Goal: Task Accomplishment & Management: Manage account settings

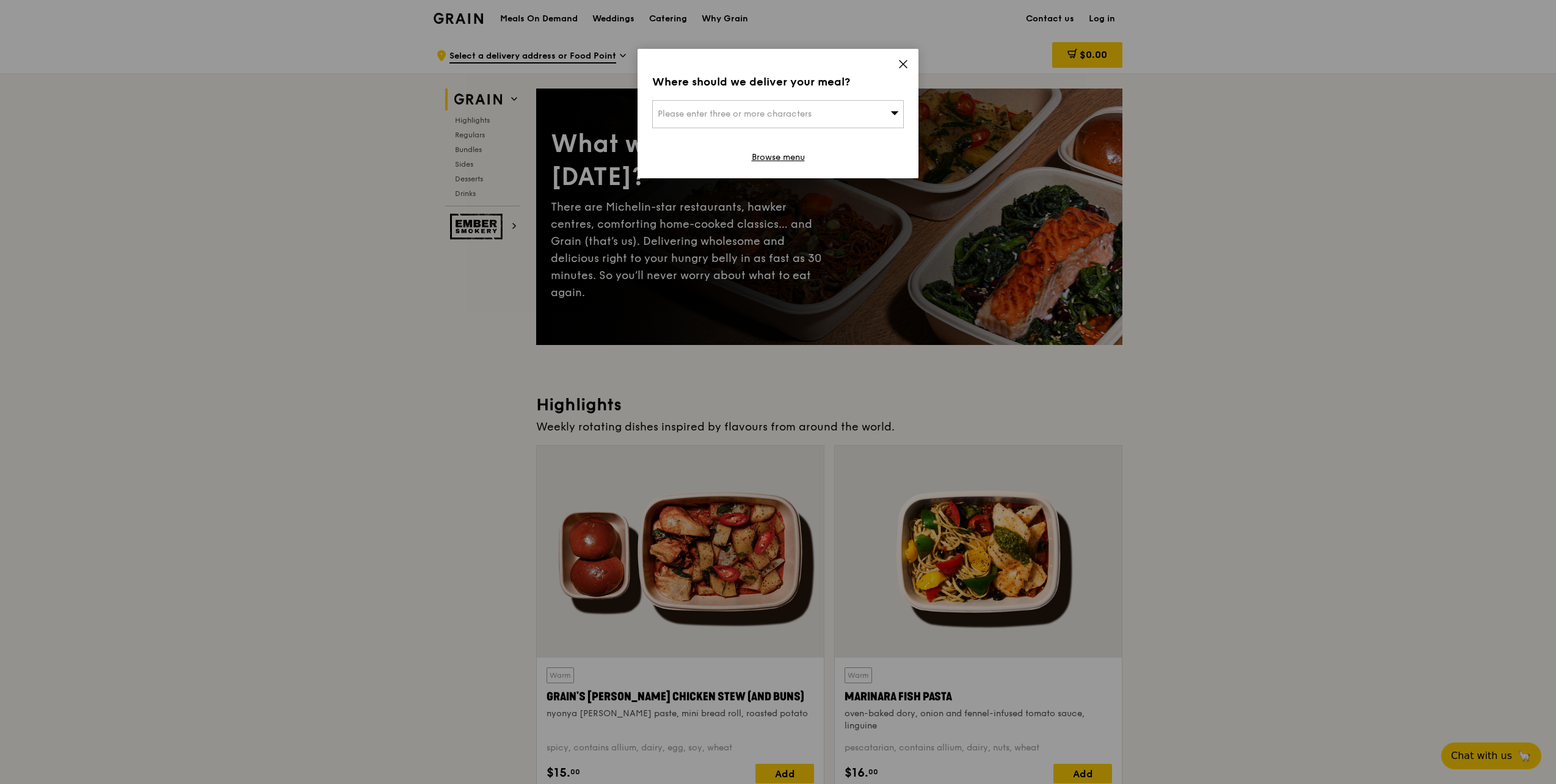
click at [904, 64] on icon at bounding box center [903, 64] width 7 height 7
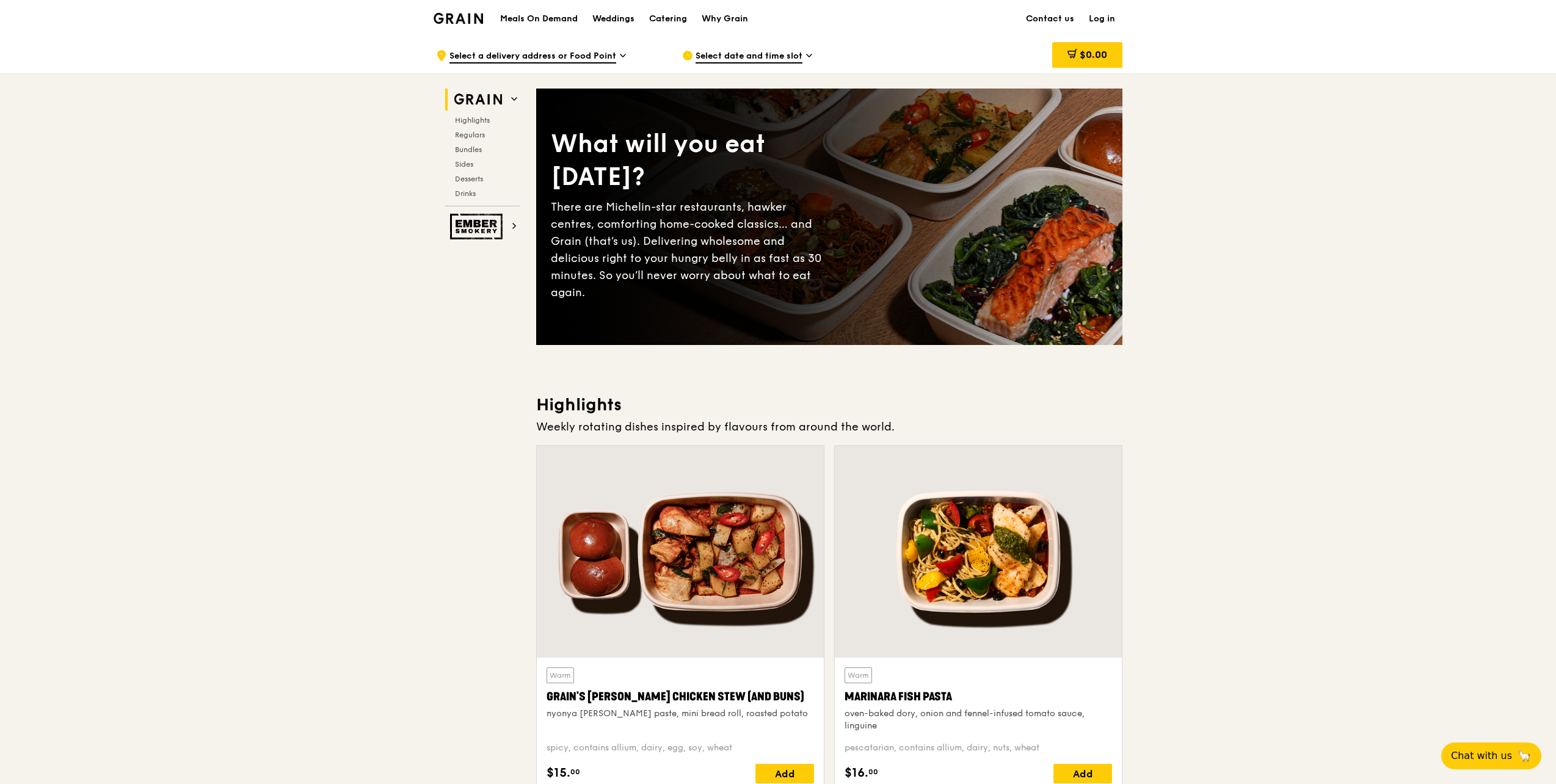
click at [1096, 18] on link "Log in" at bounding box center [1102, 19] width 41 height 37
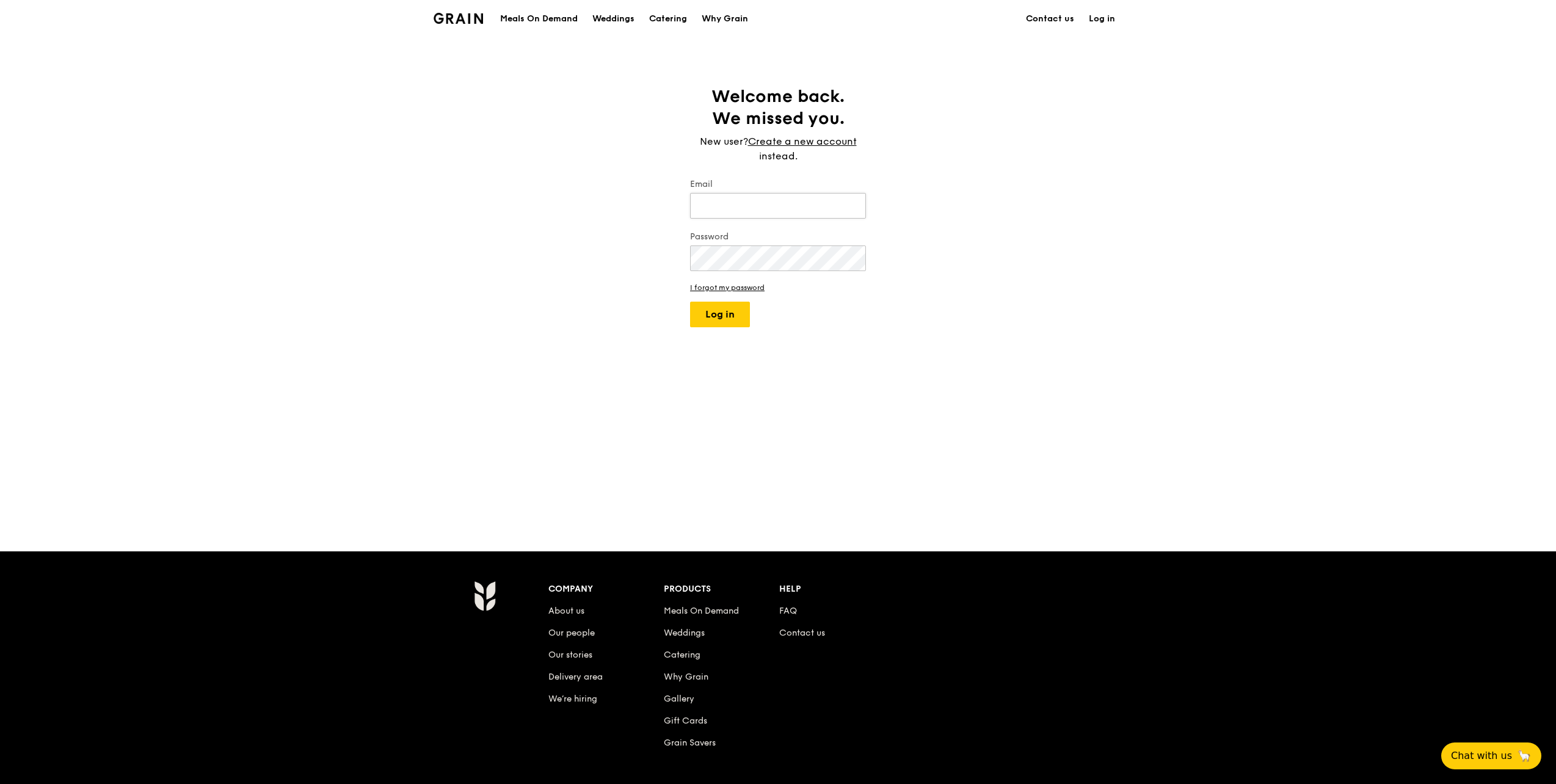
click at [710, 202] on input "Email" at bounding box center [778, 206] width 176 height 25
type input "[EMAIL_ADDRESS][PERSON_NAME][DOMAIN_NAME]"
click at [702, 286] on link "I forgot my password" at bounding box center [778, 287] width 176 height 9
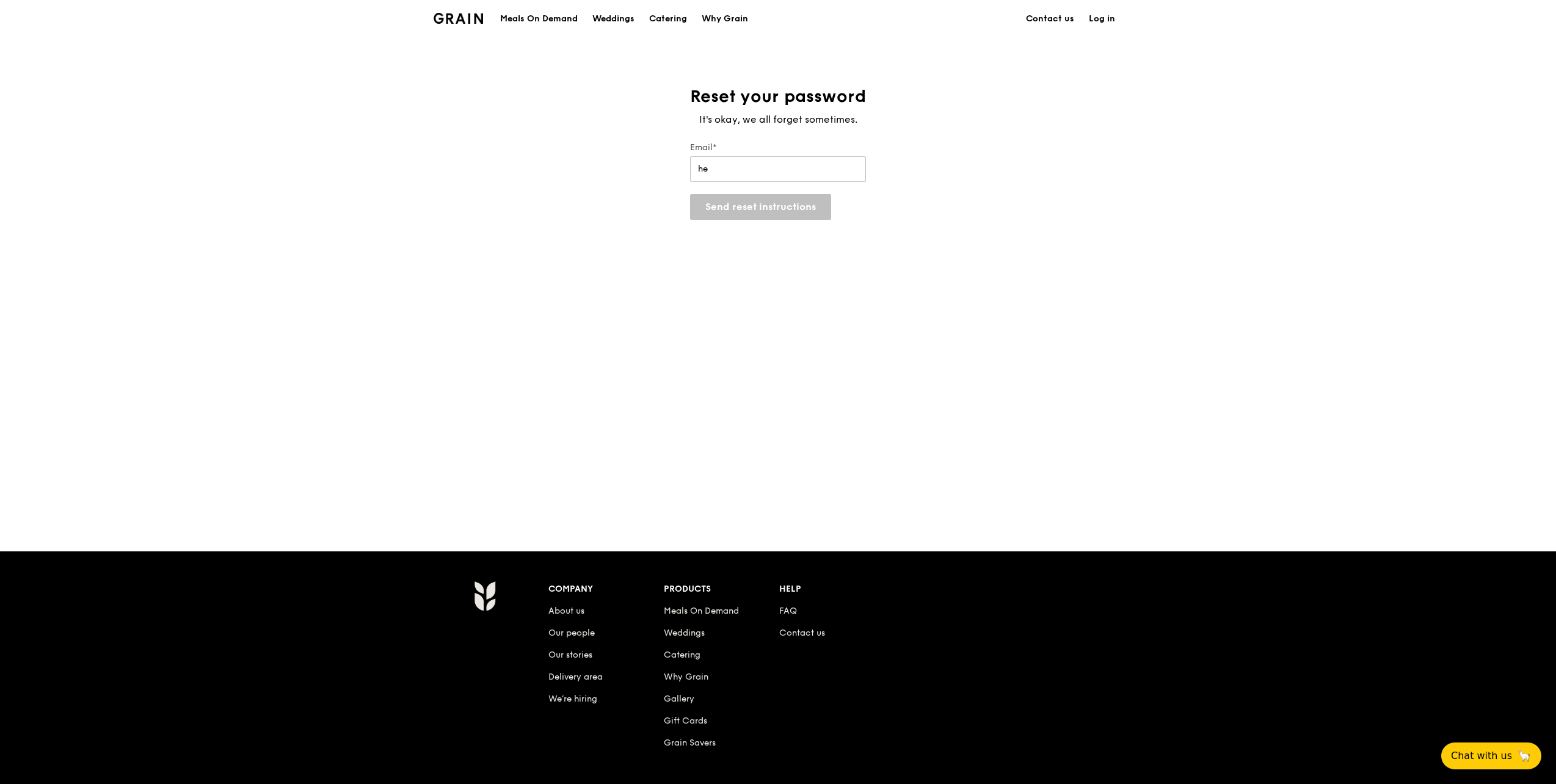
type input "[EMAIL_ADDRESS][PERSON_NAME][DOMAIN_NAME]"
click at [761, 210] on button "Send reset instructions" at bounding box center [760, 207] width 141 height 25
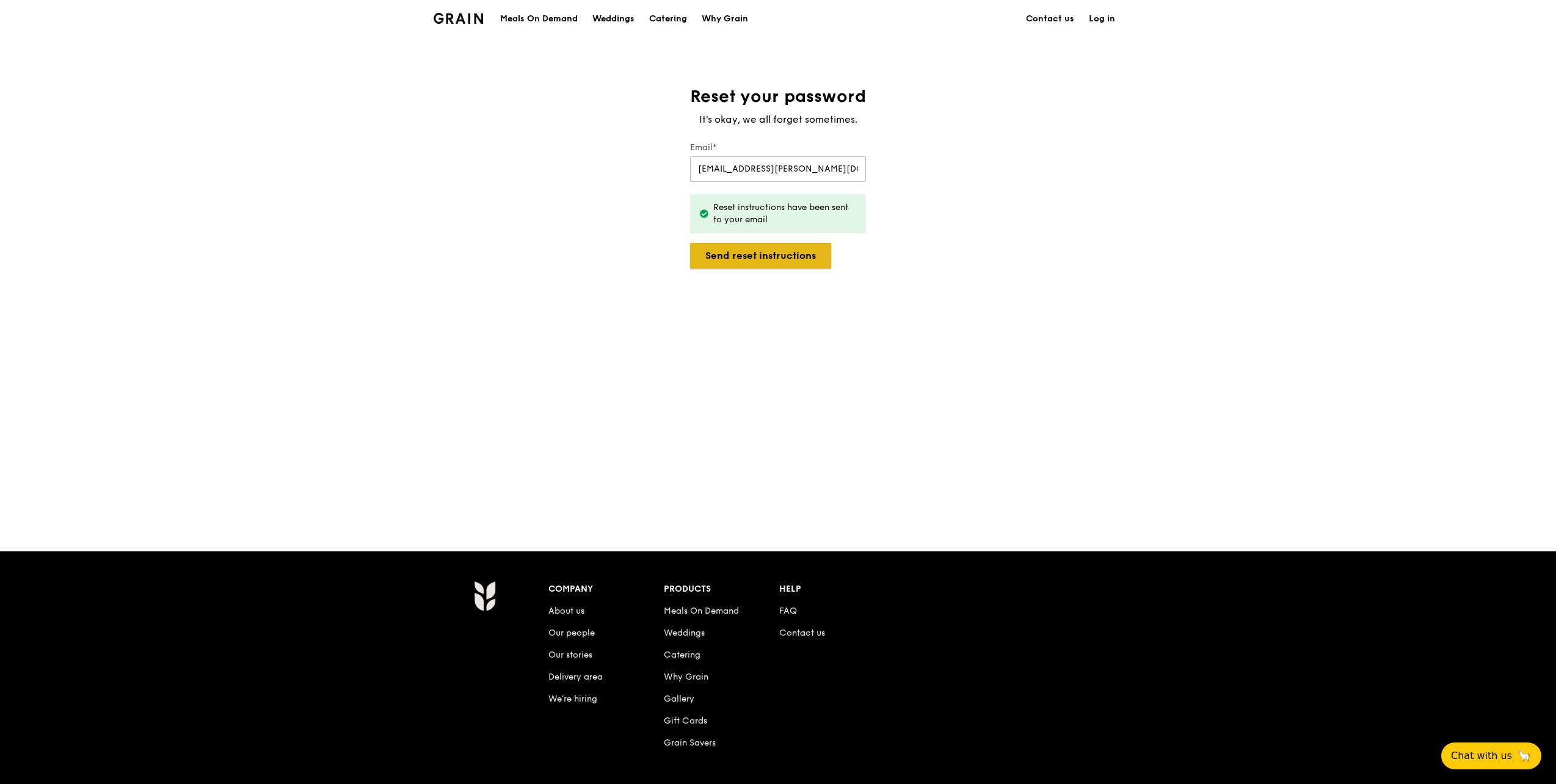
click at [752, 258] on button "Send reset instructions" at bounding box center [760, 256] width 141 height 25
click at [1105, 21] on link "Log in" at bounding box center [1102, 19] width 41 height 37
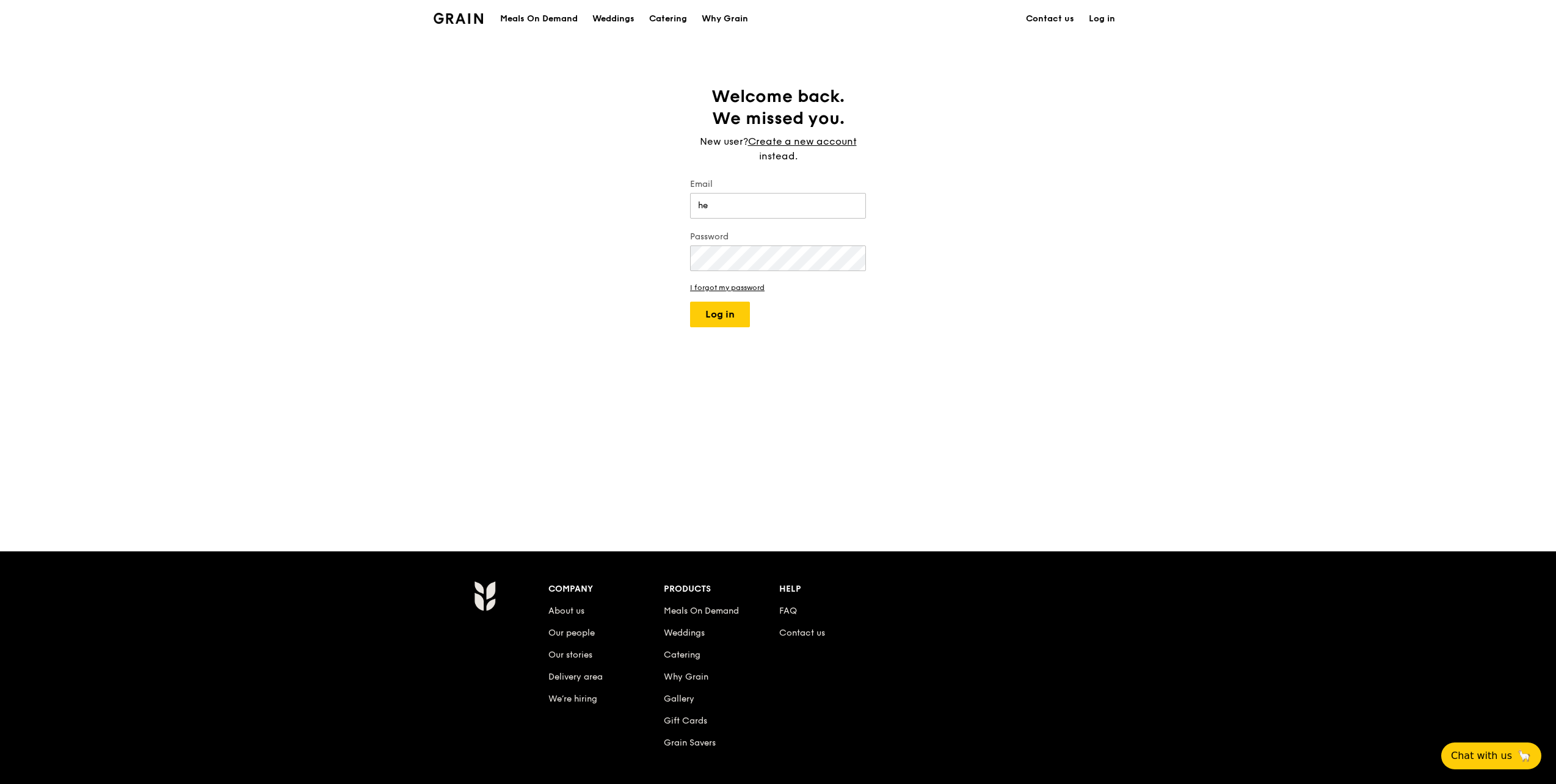
type input "[EMAIL_ADDRESS][PERSON_NAME][DOMAIN_NAME]"
click at [721, 274] on form "Email [EMAIL_ADDRESS][PERSON_NAME][DOMAIN_NAME] Password I forgot my password L…" at bounding box center [778, 252] width 176 height 149
click at [690, 301] on button "Log in" at bounding box center [719, 314] width 60 height 25
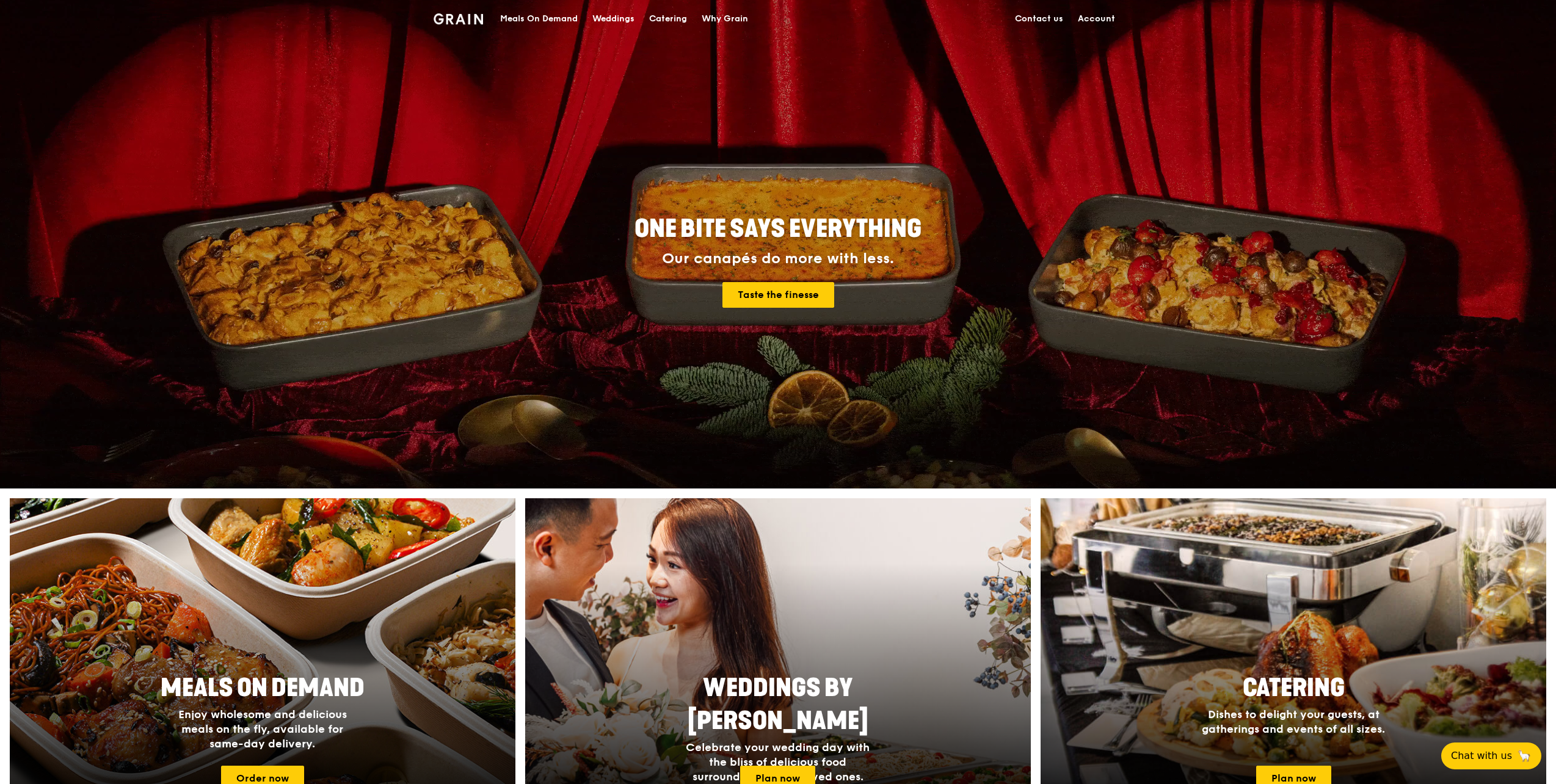
click at [1105, 17] on link "Account" at bounding box center [1097, 19] width 52 height 37
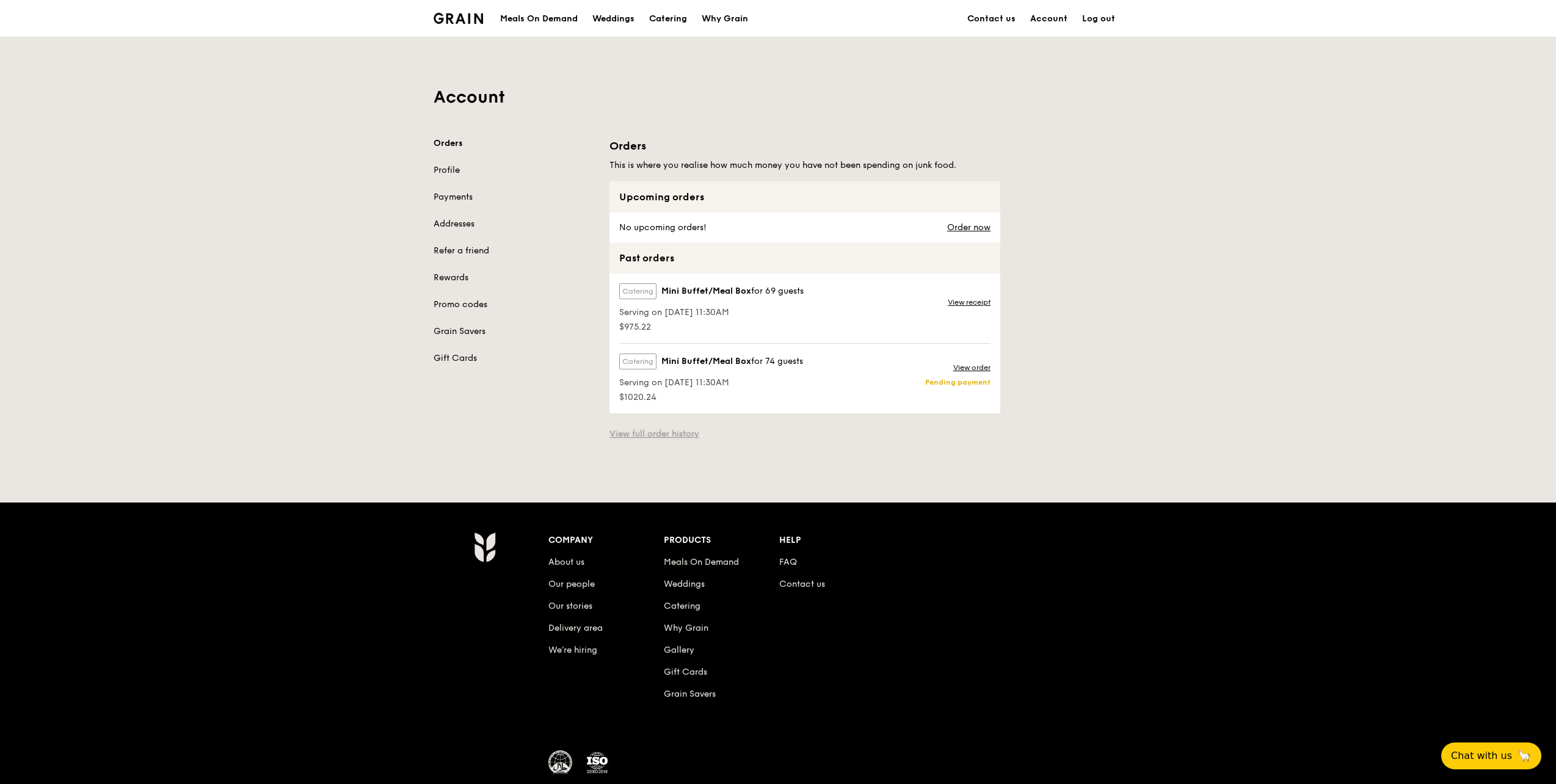
click at [662, 437] on link "View full order history" at bounding box center [654, 434] width 90 height 12
